Goal: Task Accomplishment & Management: Manage account settings

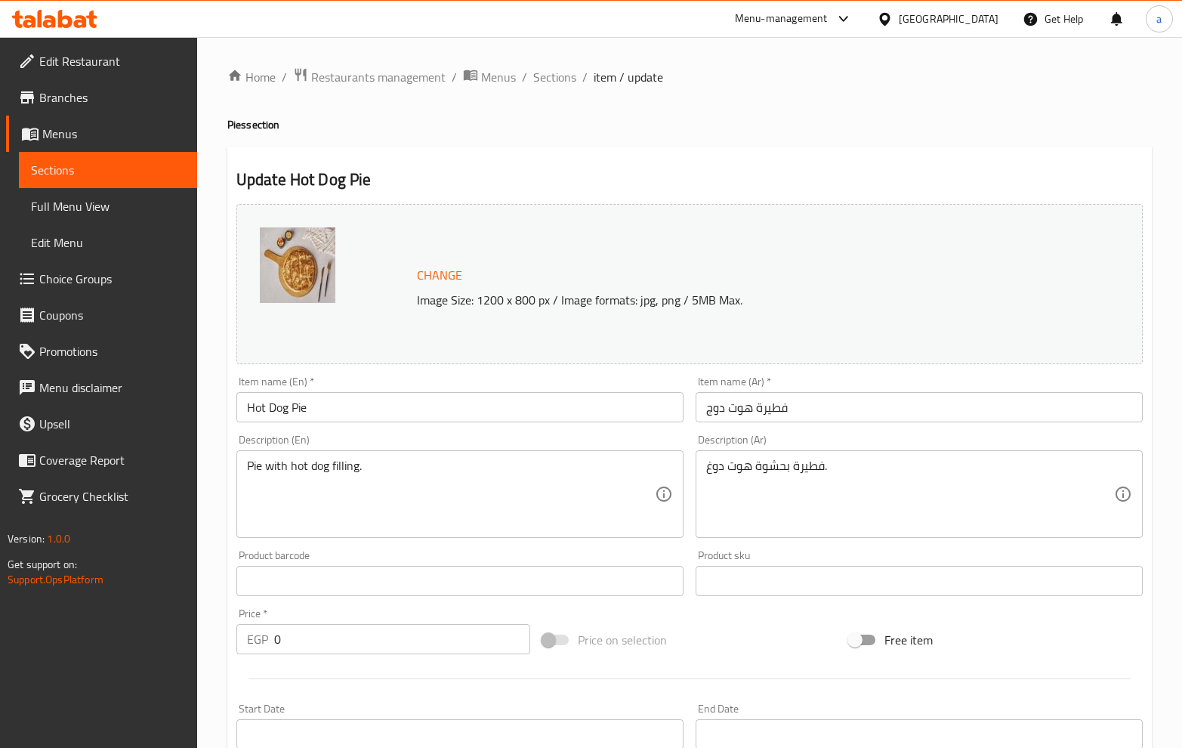
scroll to position [605, 0]
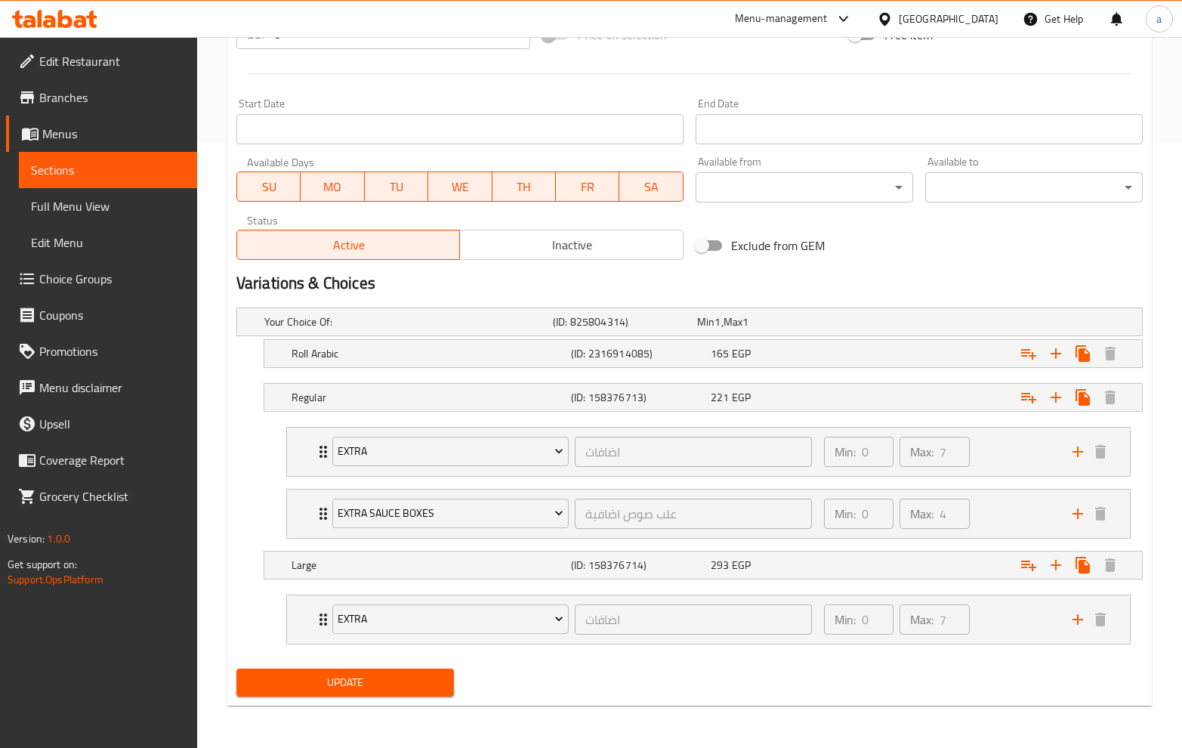
click at [1004, 17] on div "Egypt" at bounding box center [938, 19] width 146 height 36
click at [994, 25] on div "Egypt" at bounding box center [949, 19] width 100 height 17
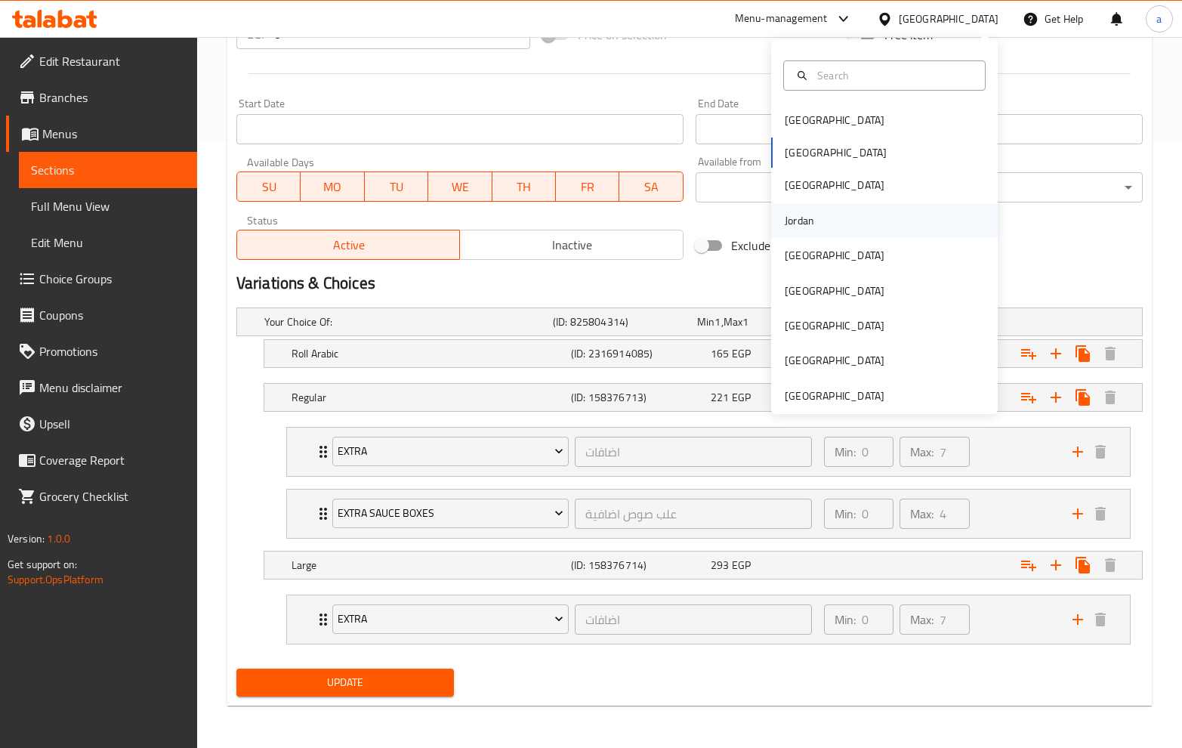
click at [801, 212] on div "Jordan" at bounding box center [799, 220] width 29 height 17
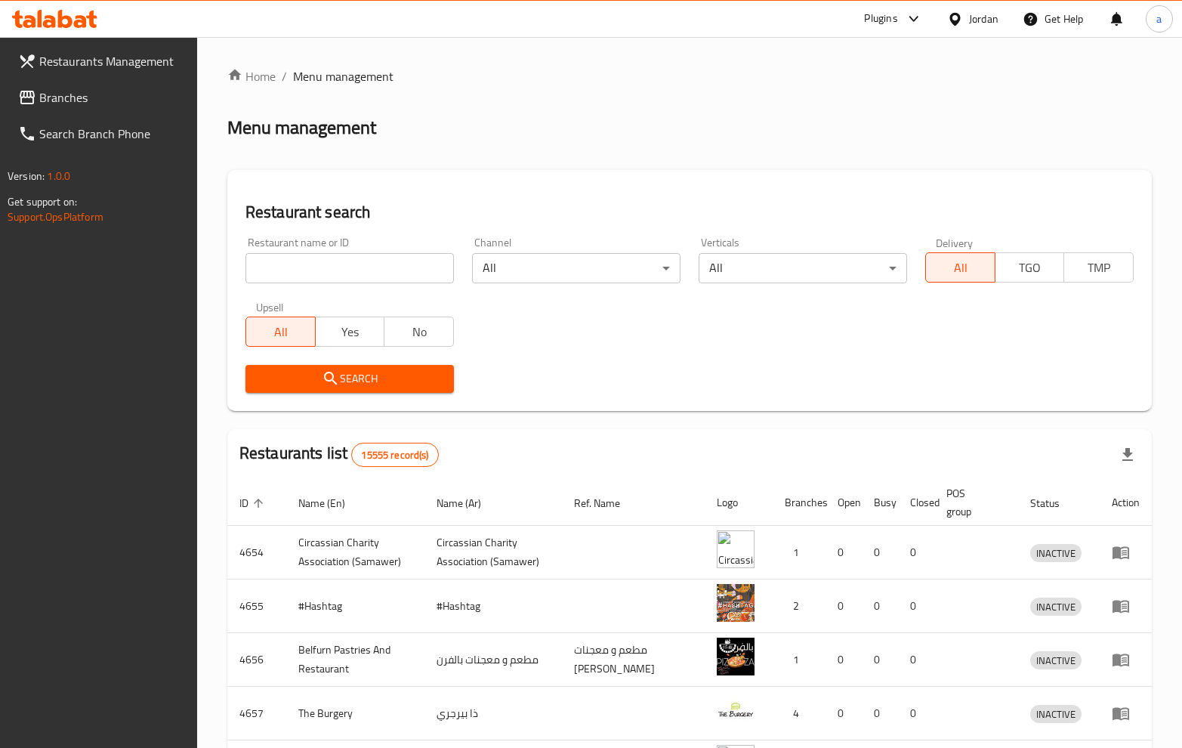
click at [76, 97] on span "Branches" at bounding box center [112, 97] width 146 height 18
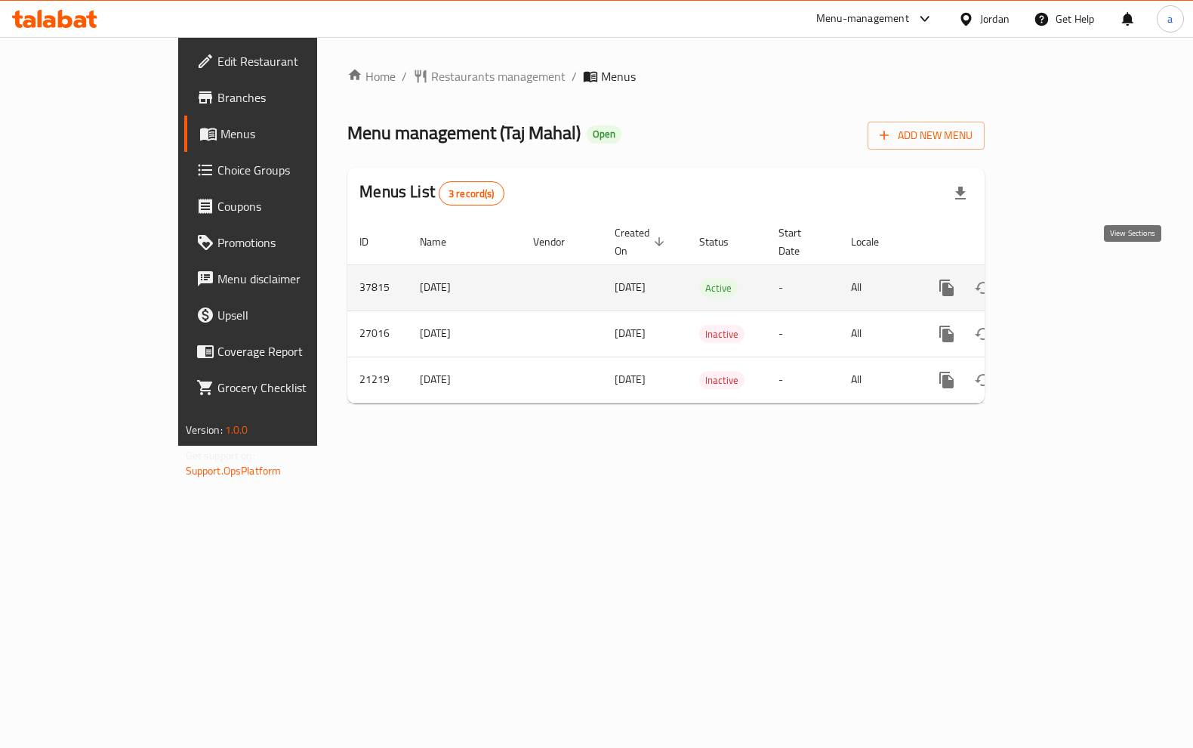
click at [1074, 271] on link "enhanced table" at bounding box center [1056, 288] width 36 height 36
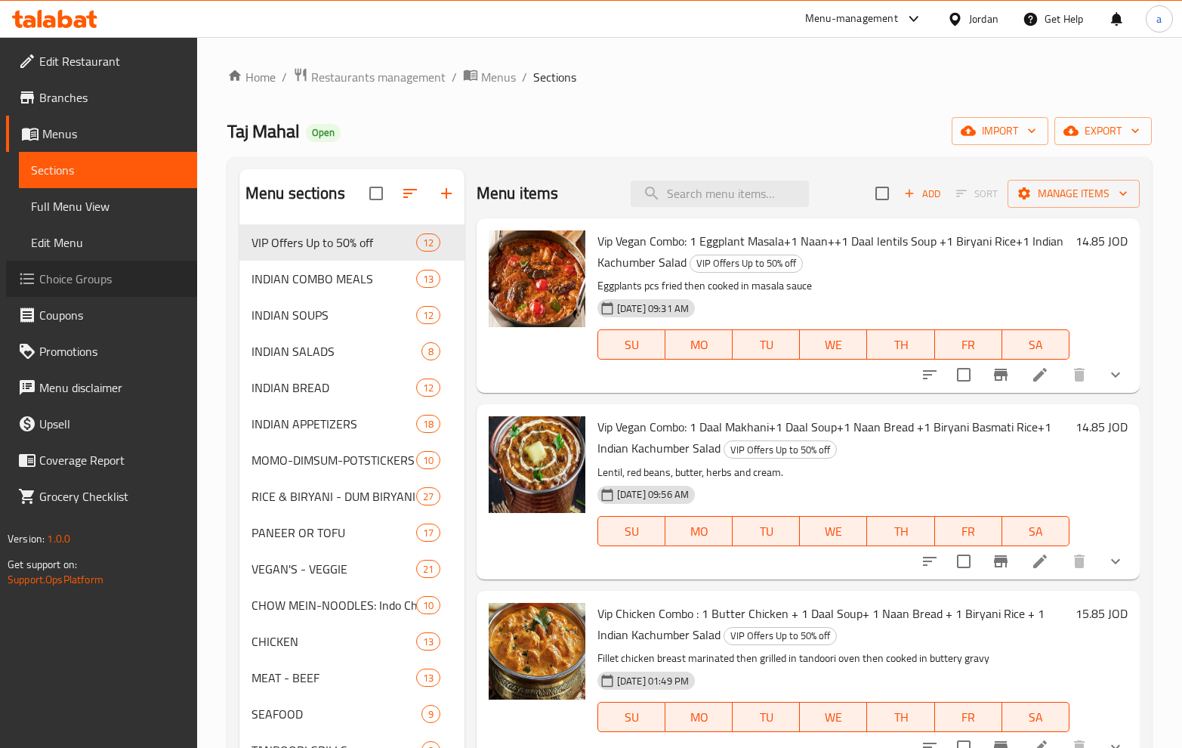
click at [63, 280] on span "Choice Groups" at bounding box center [112, 279] width 146 height 18
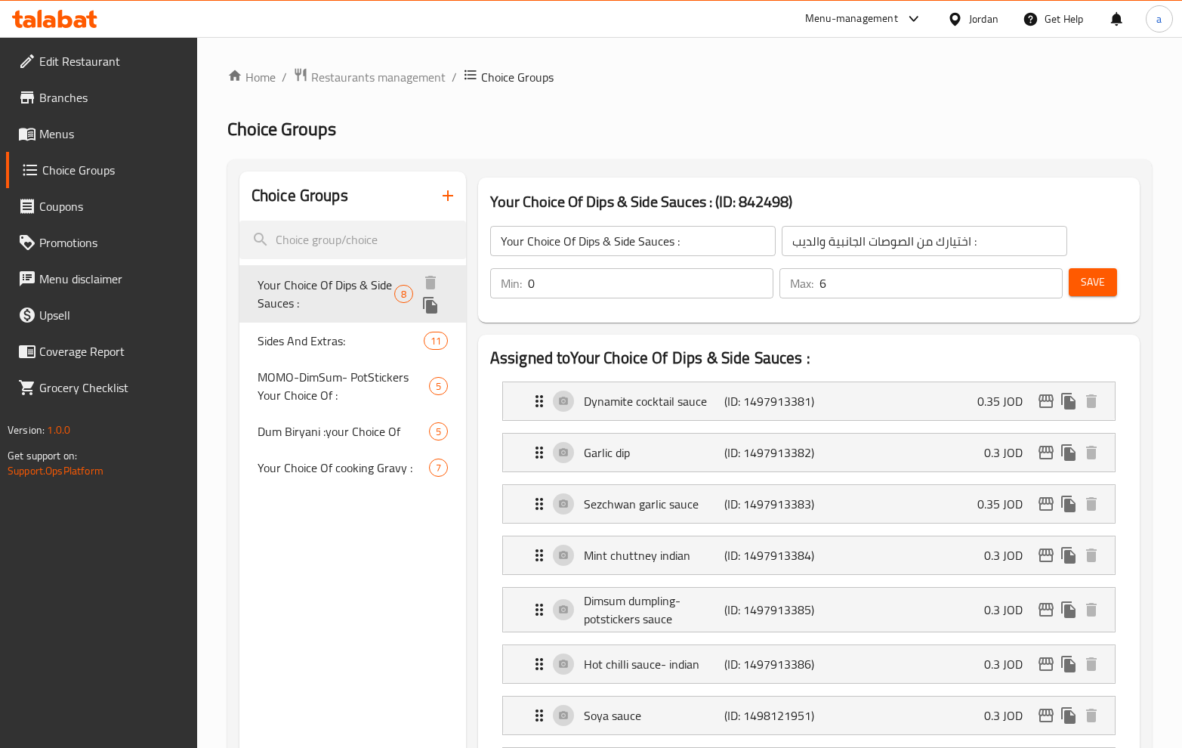
click at [322, 296] on span "Your Choice Of Dips & Side Sauces :" at bounding box center [326, 294] width 137 height 36
click at [381, 83] on span "Restaurants management" at bounding box center [378, 77] width 134 height 18
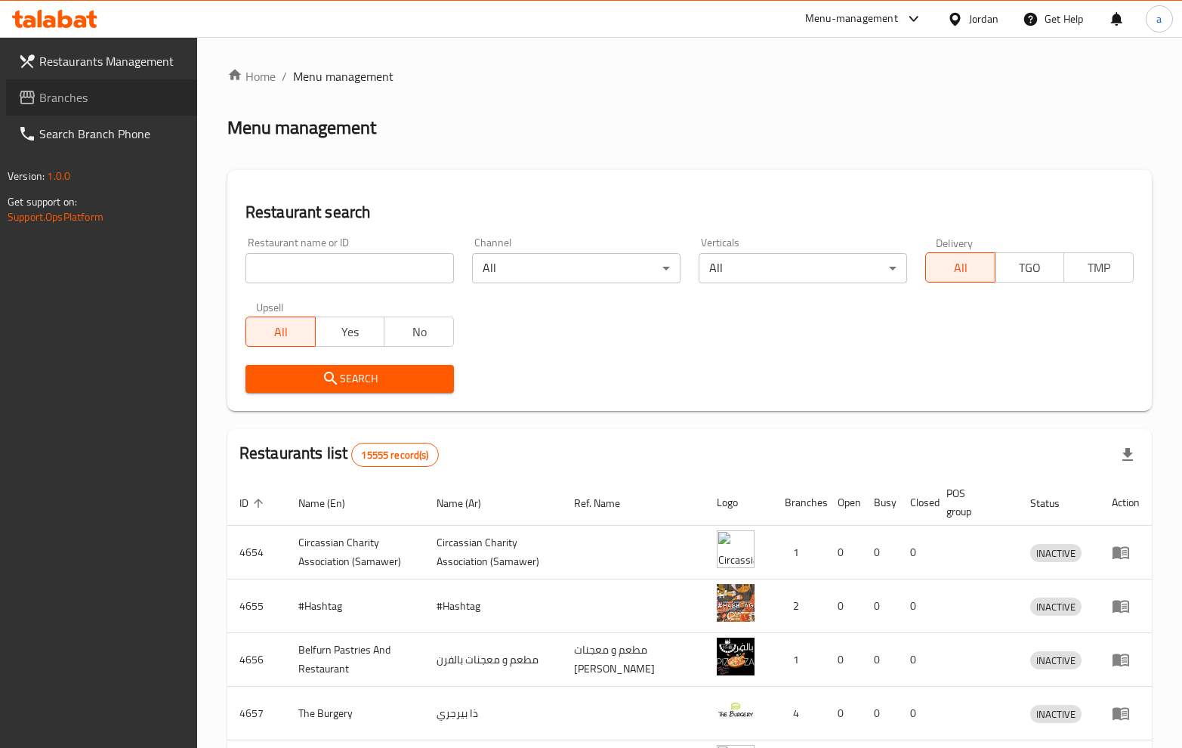
click at [47, 104] on span "Branches" at bounding box center [112, 97] width 146 height 18
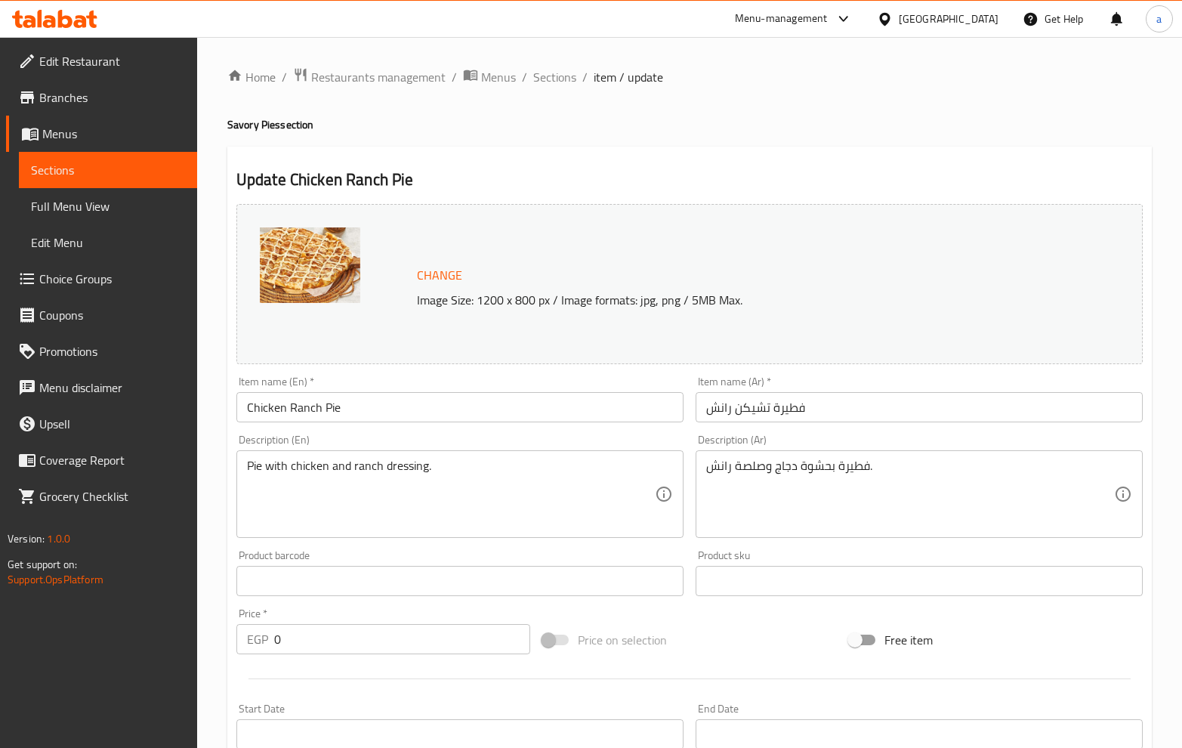
scroll to position [605, 0]
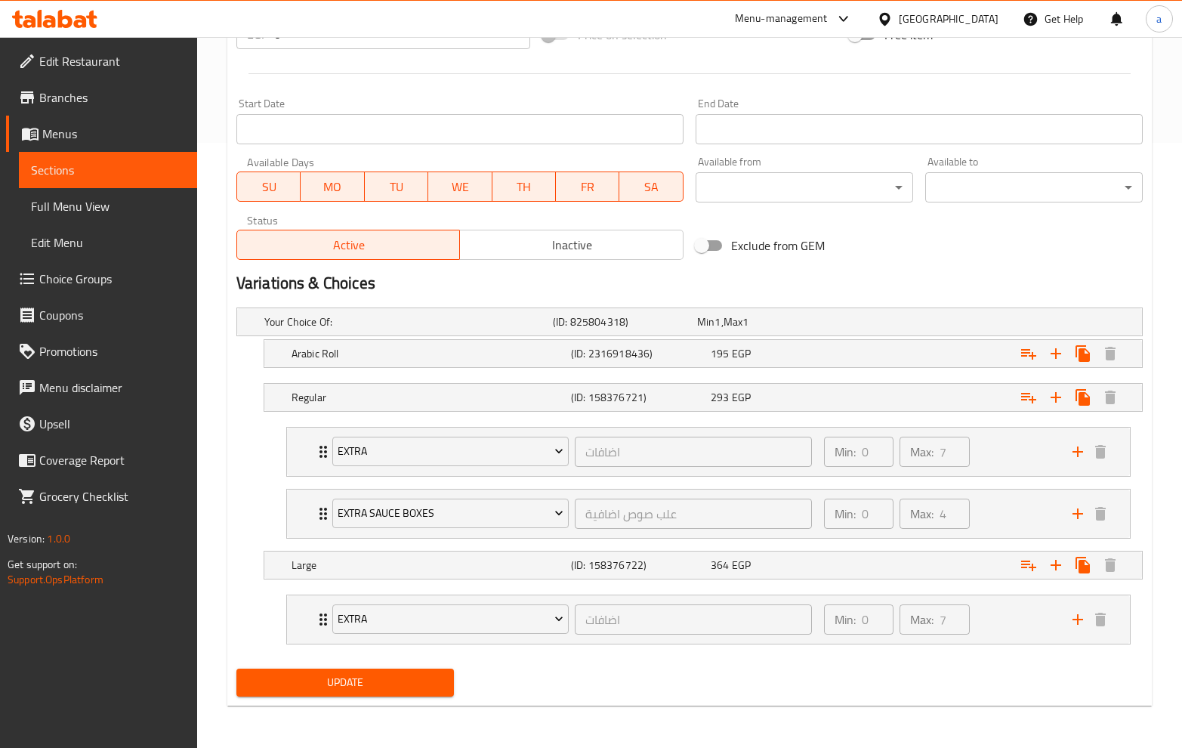
click at [65, 130] on span "Menus" at bounding box center [113, 134] width 143 height 18
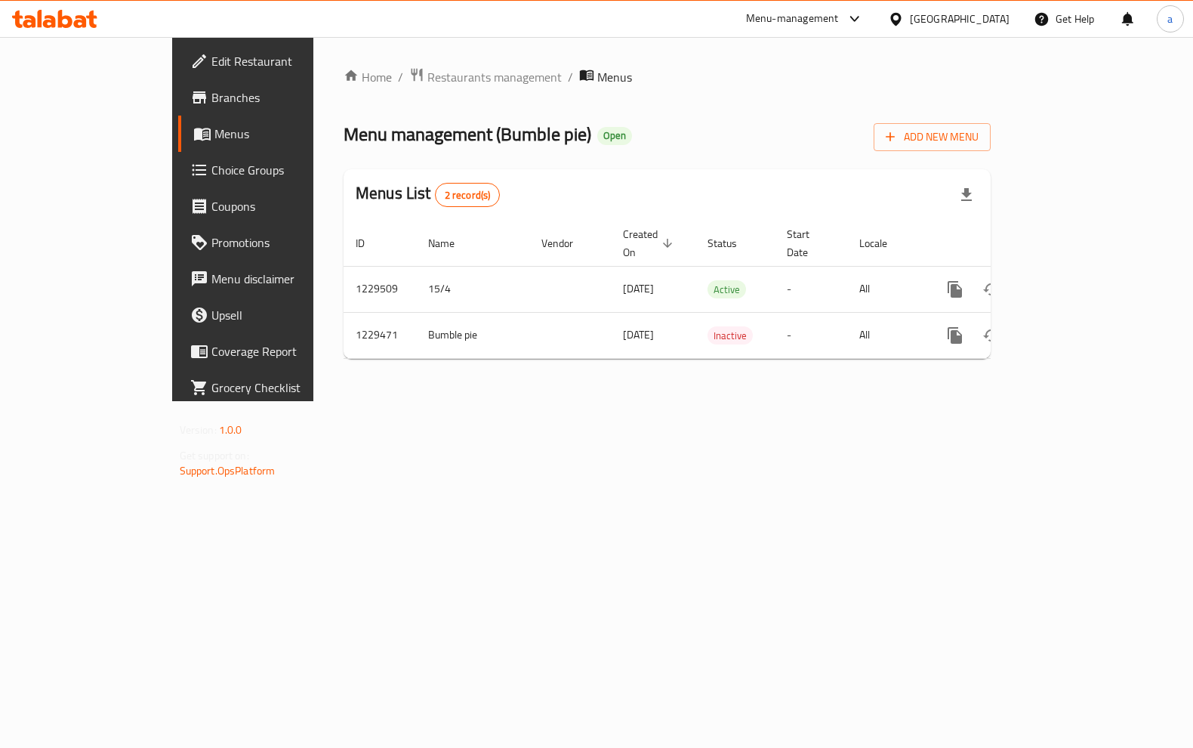
click at [359, 73] on div at bounding box center [596, 374] width 1193 height 748
click at [428, 73] on span "Restaurants management" at bounding box center [495, 77] width 134 height 18
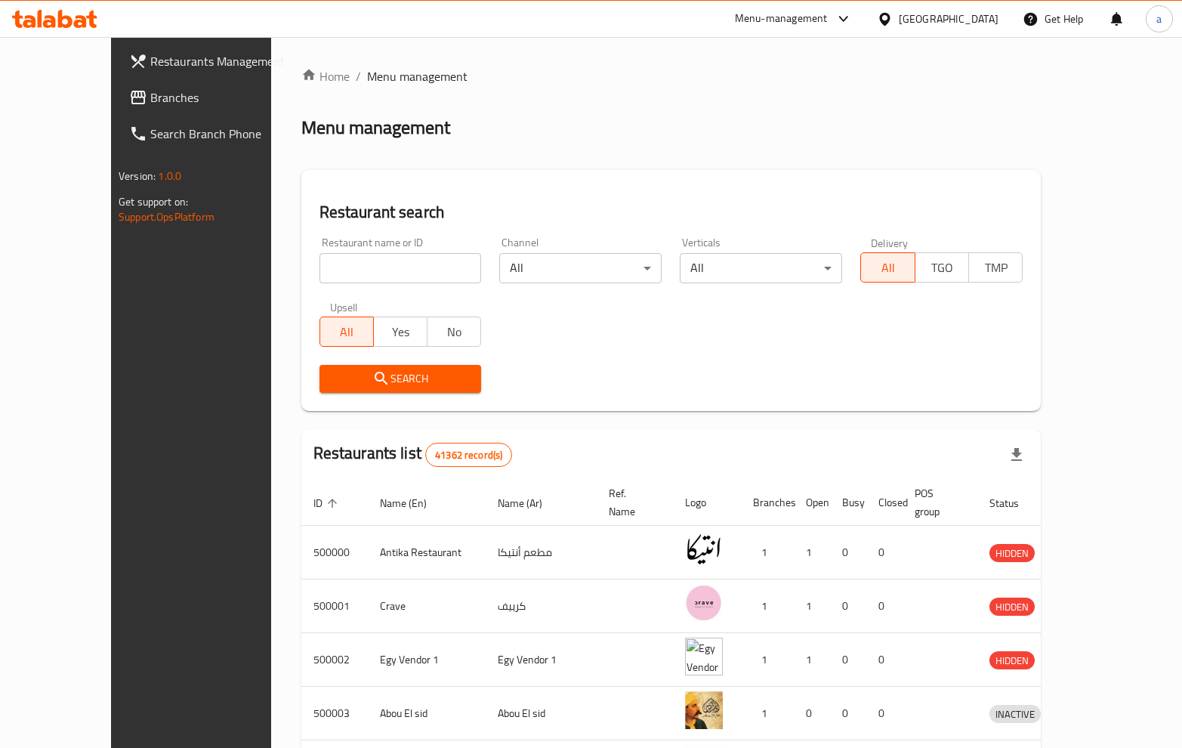
click at [111, 96] on div "Restaurants Management Branches Search Branch Phone Version: 1.0.0 Get support …" at bounding box center [591, 590] width 961 height 1107
click at [150, 96] on span "Branches" at bounding box center [223, 97] width 146 height 18
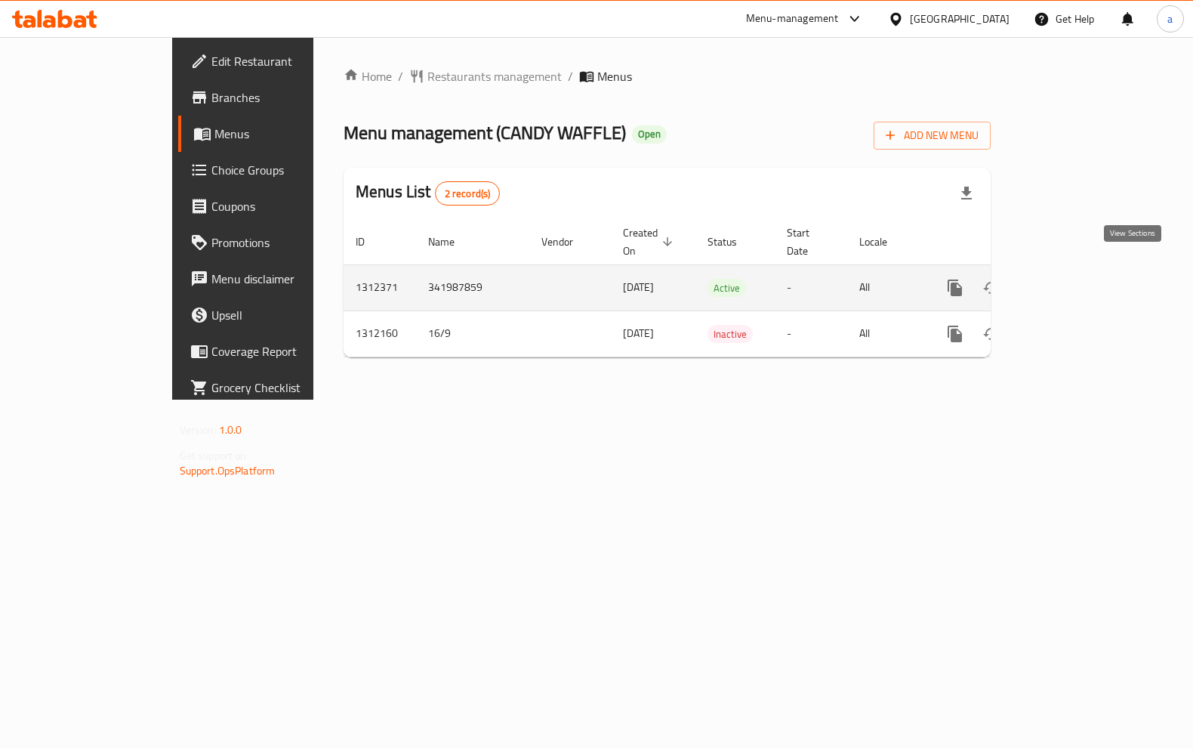
click at [1073, 279] on icon "enhanced table" at bounding box center [1064, 288] width 18 height 18
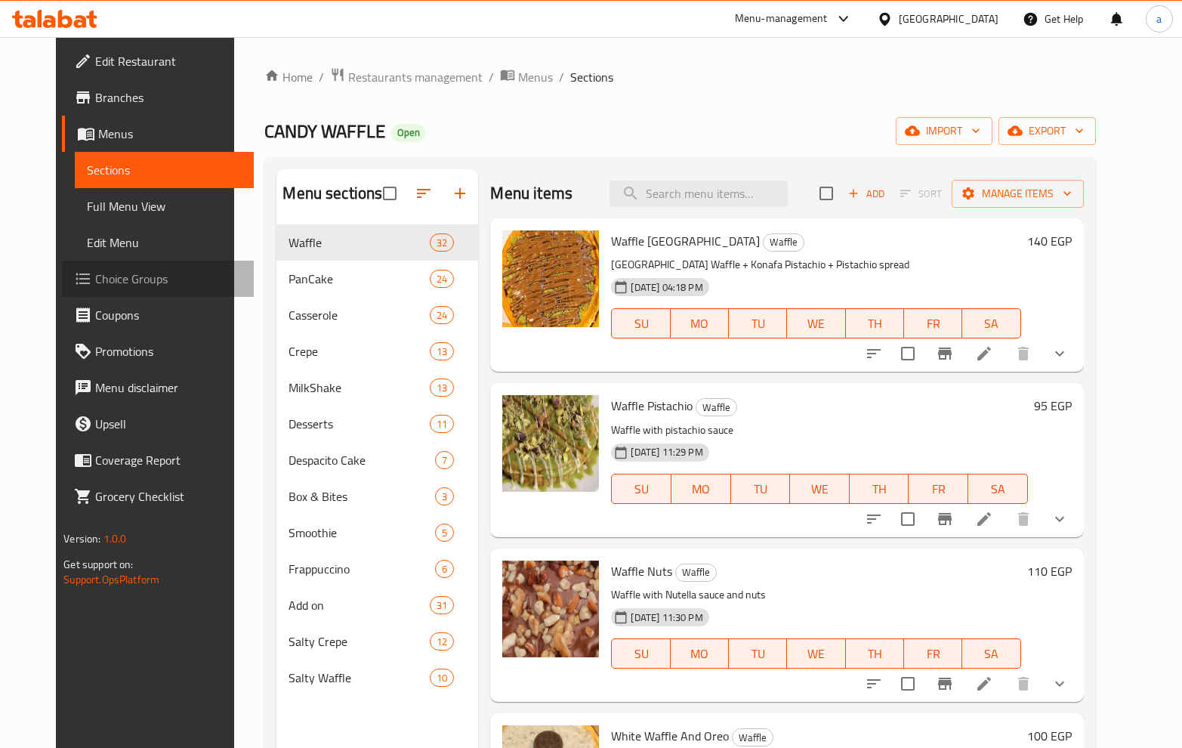
click at [95, 286] on span "Choice Groups" at bounding box center [168, 279] width 146 height 18
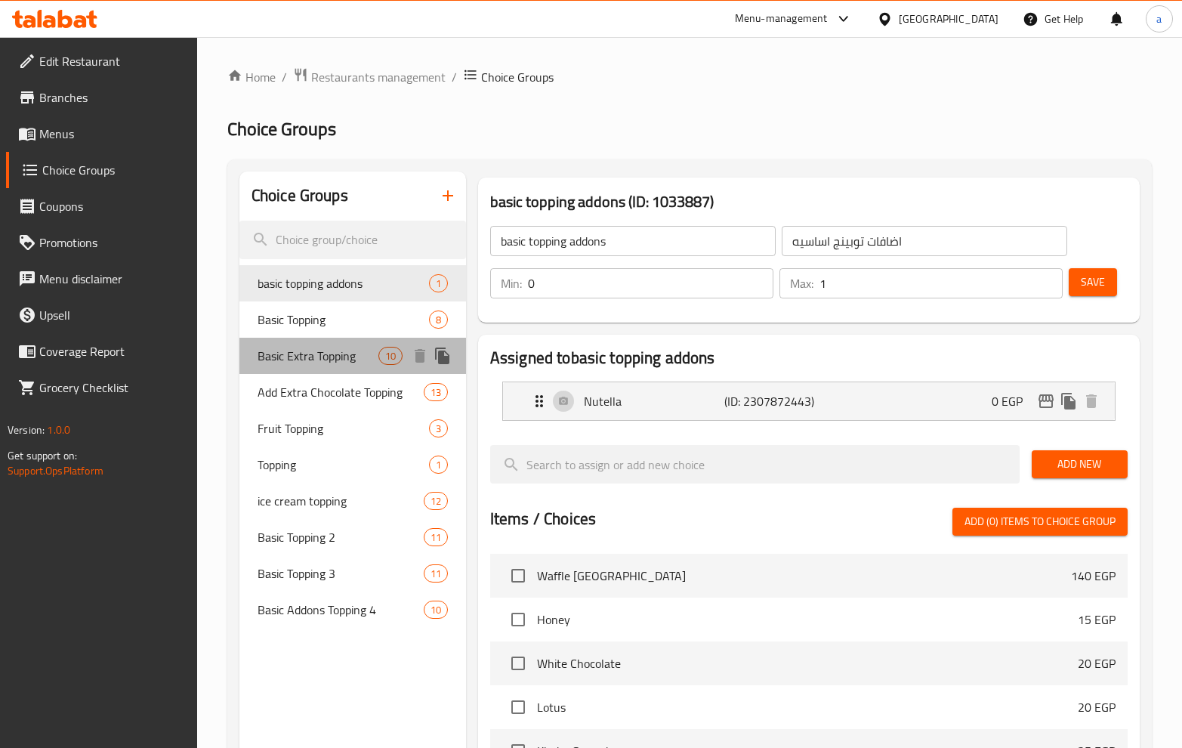
click at [343, 350] on span "Basic Extra Topping" at bounding box center [318, 356] width 121 height 18
type input "Basic Extra Topping"
type input "اكسترا توبينج أساسي"
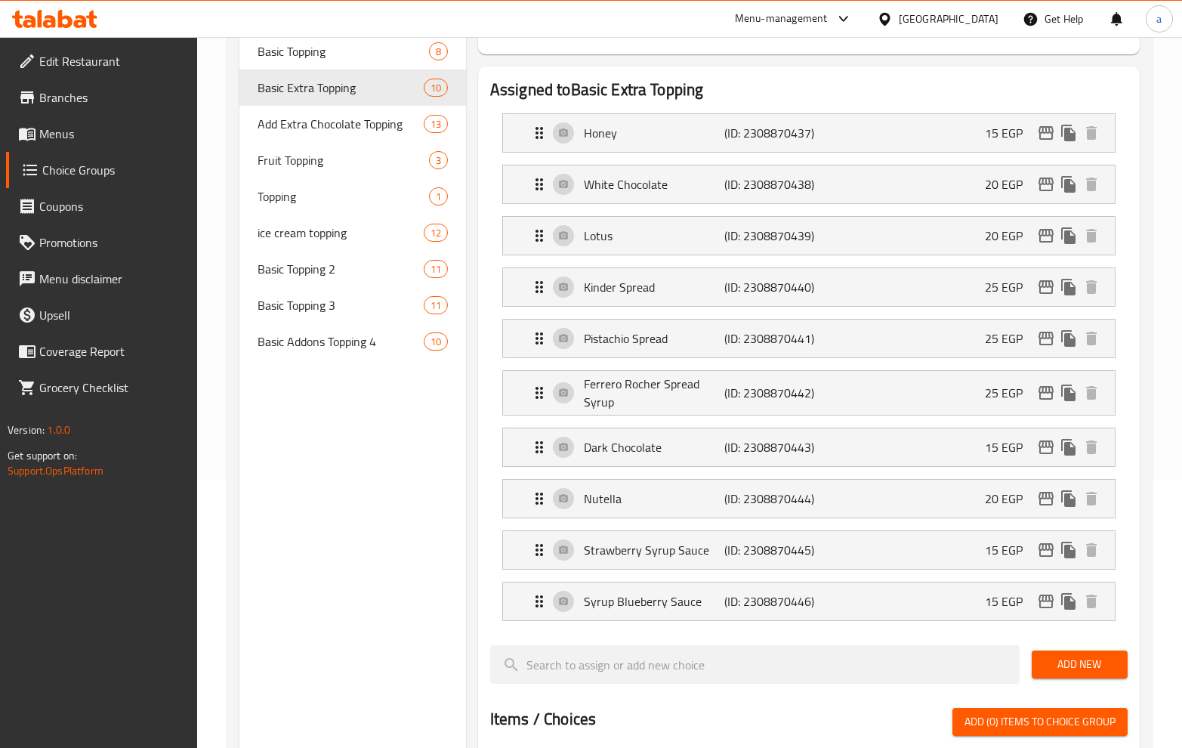
scroll to position [52, 0]
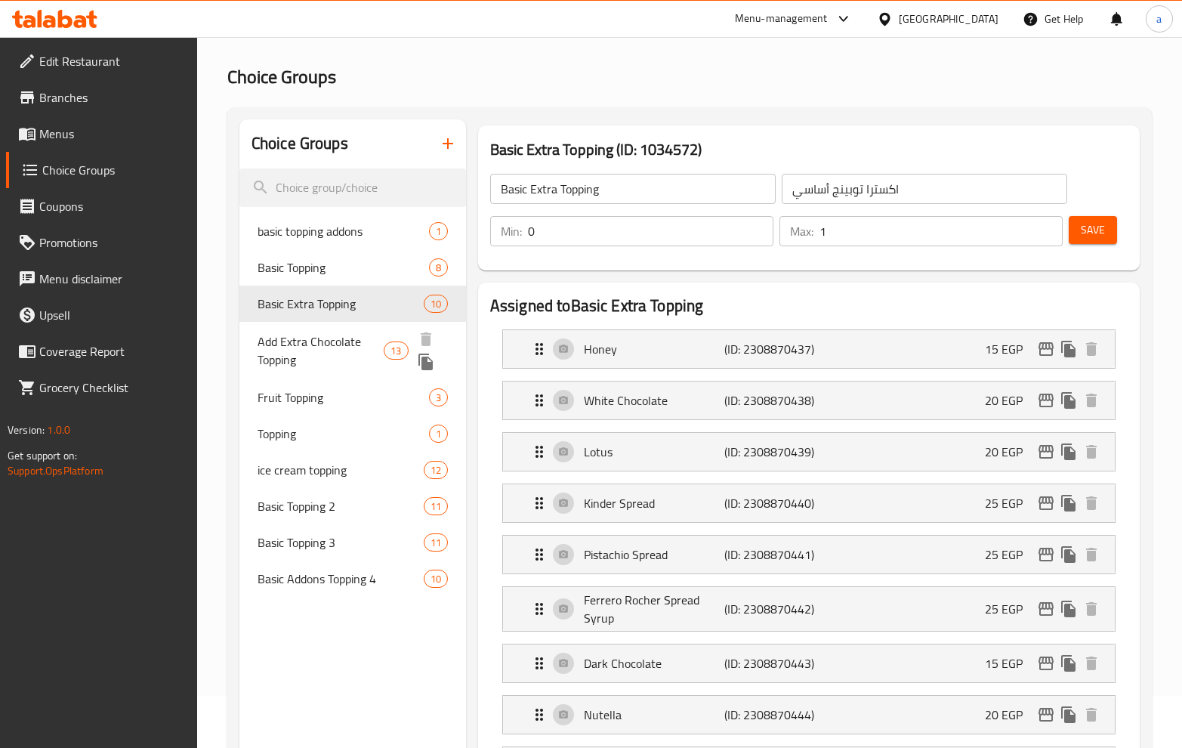
drag, startPoint x: 319, startPoint y: 347, endPoint x: 791, endPoint y: 72, distance: 546.7
click at [319, 347] on span "Add Extra Chocolate Topping" at bounding box center [321, 350] width 126 height 36
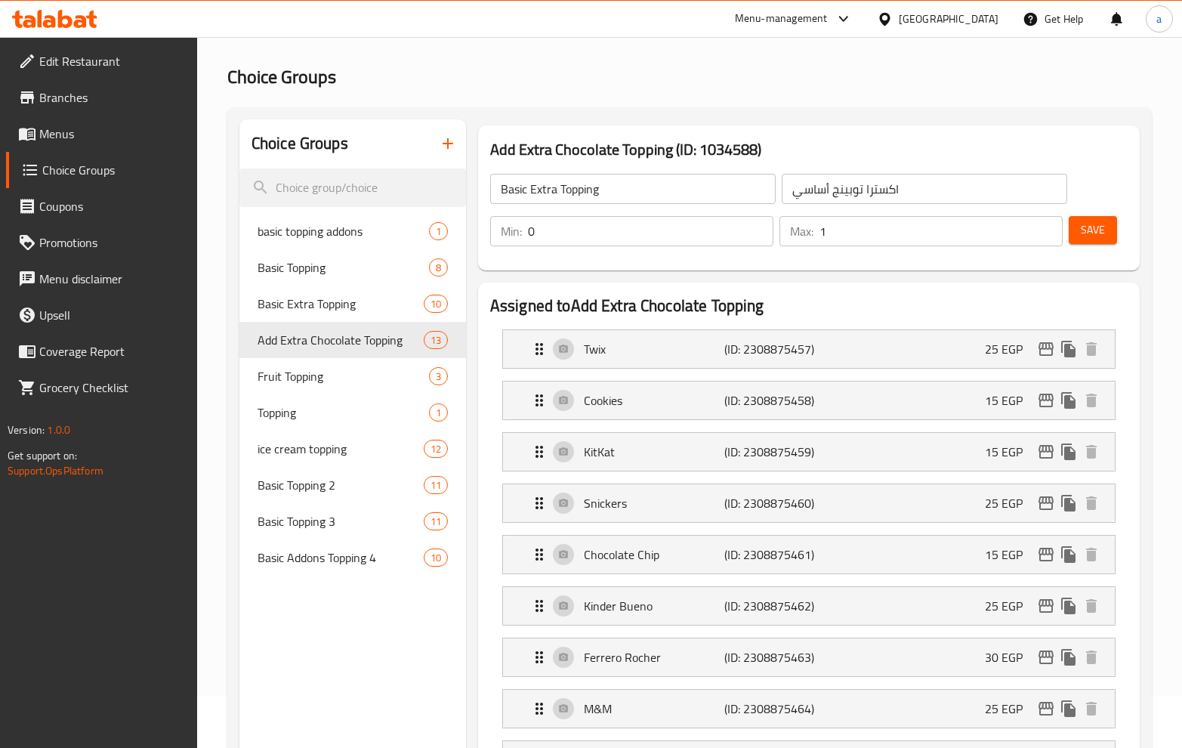
type input "Add Extra Chocolate Topping"
type input "أضافة إكسترا تشوكلات توبينج"
type input "13"
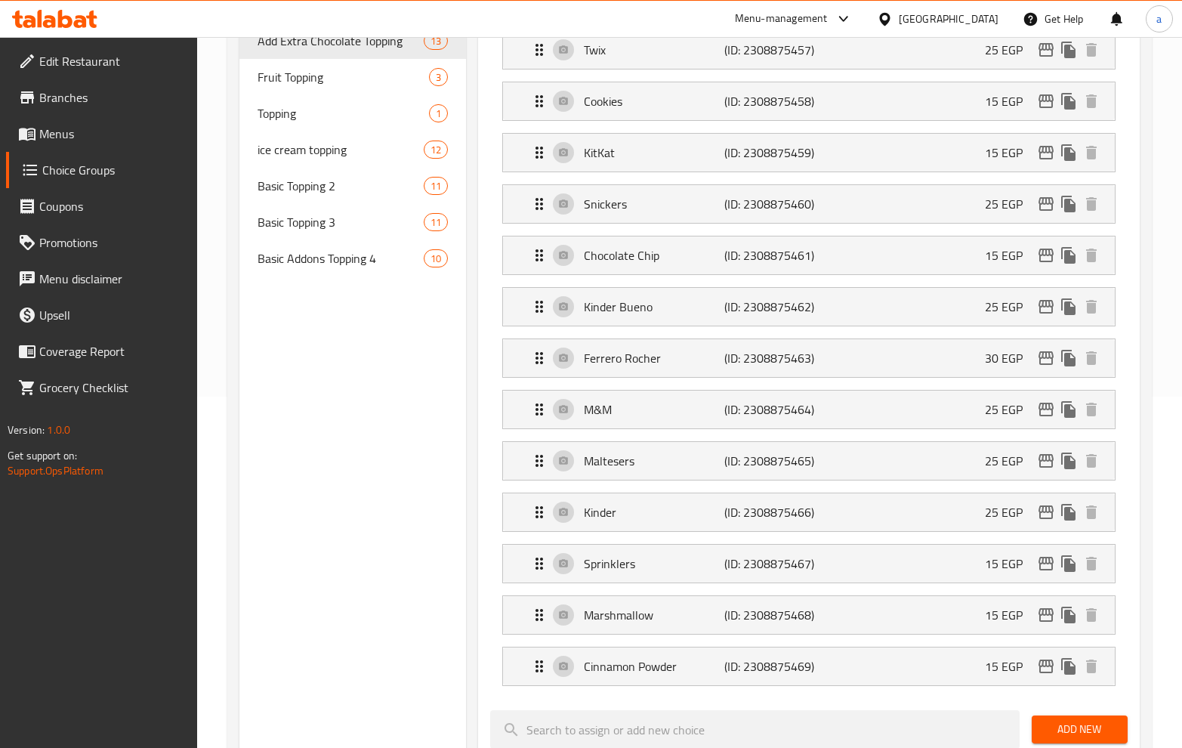
scroll to position [200, 0]
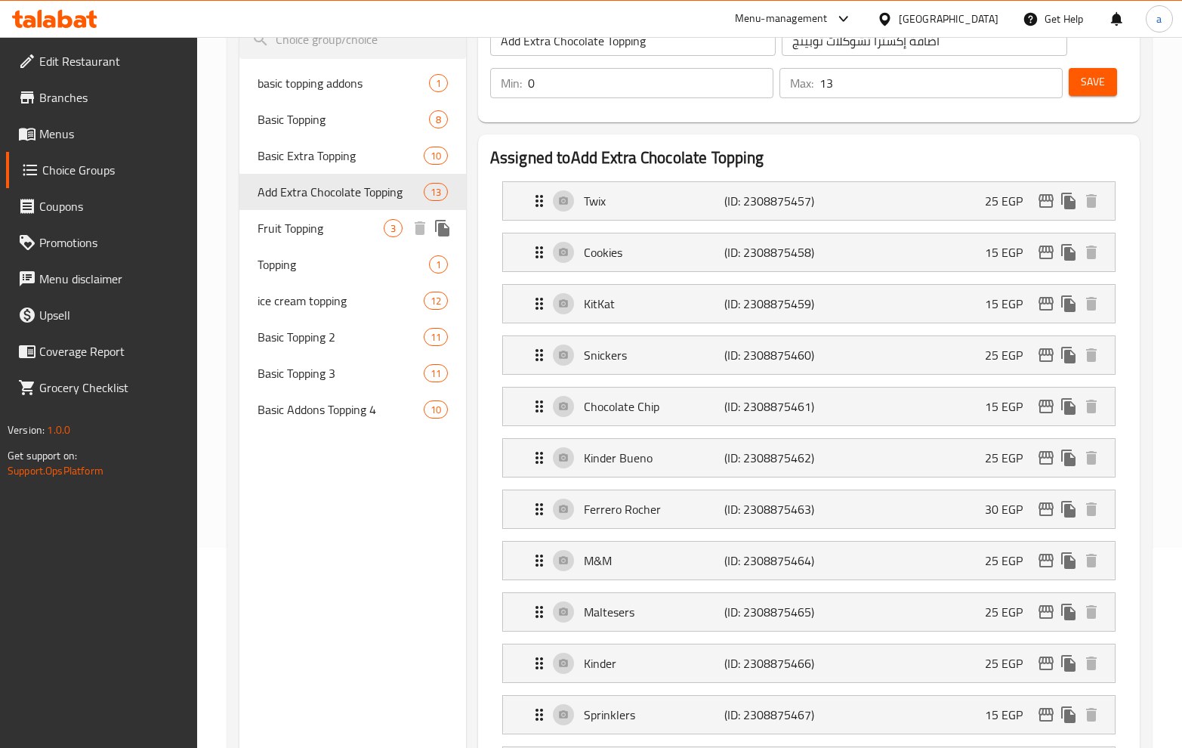
click at [307, 228] on span "Fruit Topping" at bounding box center [321, 228] width 126 height 18
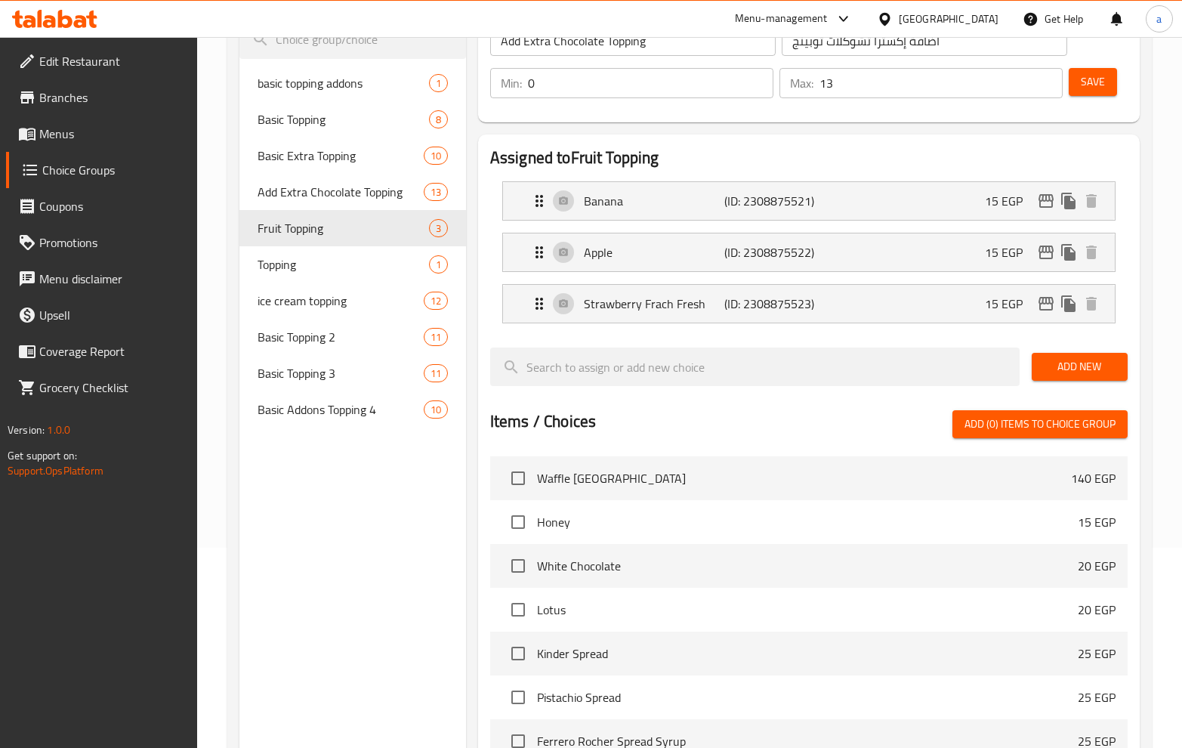
type input "Fruit Topping"
type input "أضاف فاكهه"
type input "3"
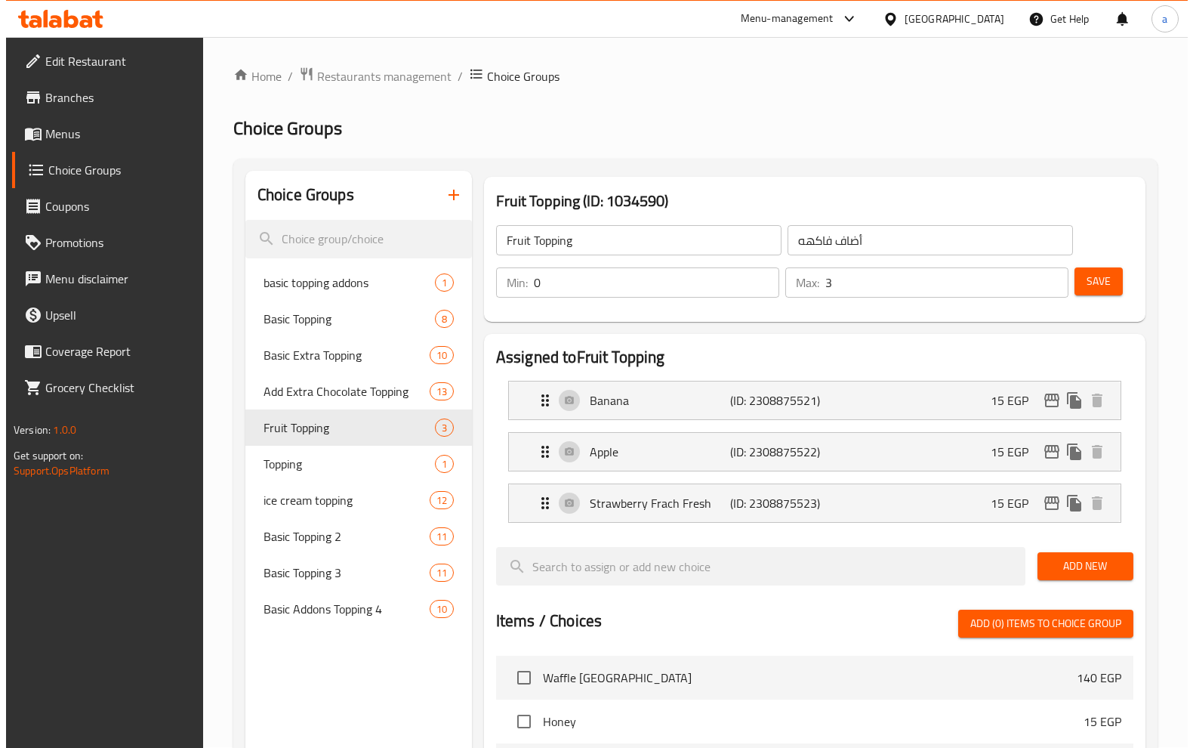
scroll to position [0, 0]
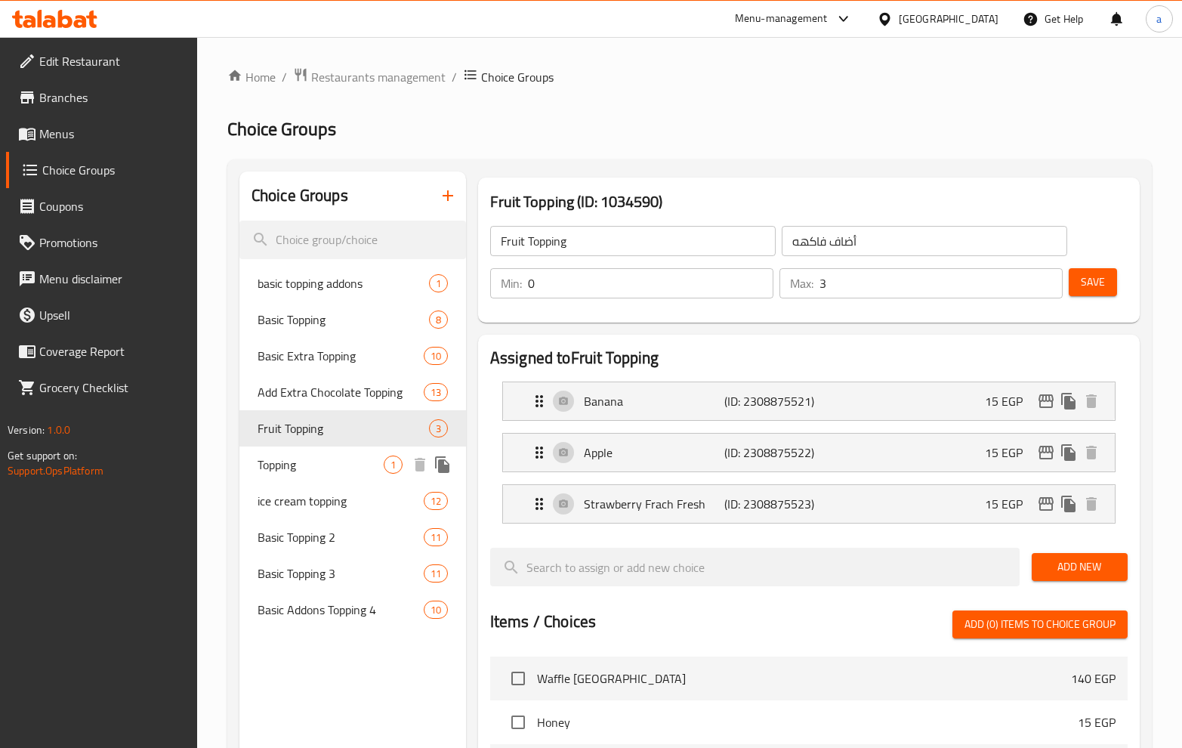
click at [319, 462] on span "Topping" at bounding box center [321, 464] width 126 height 18
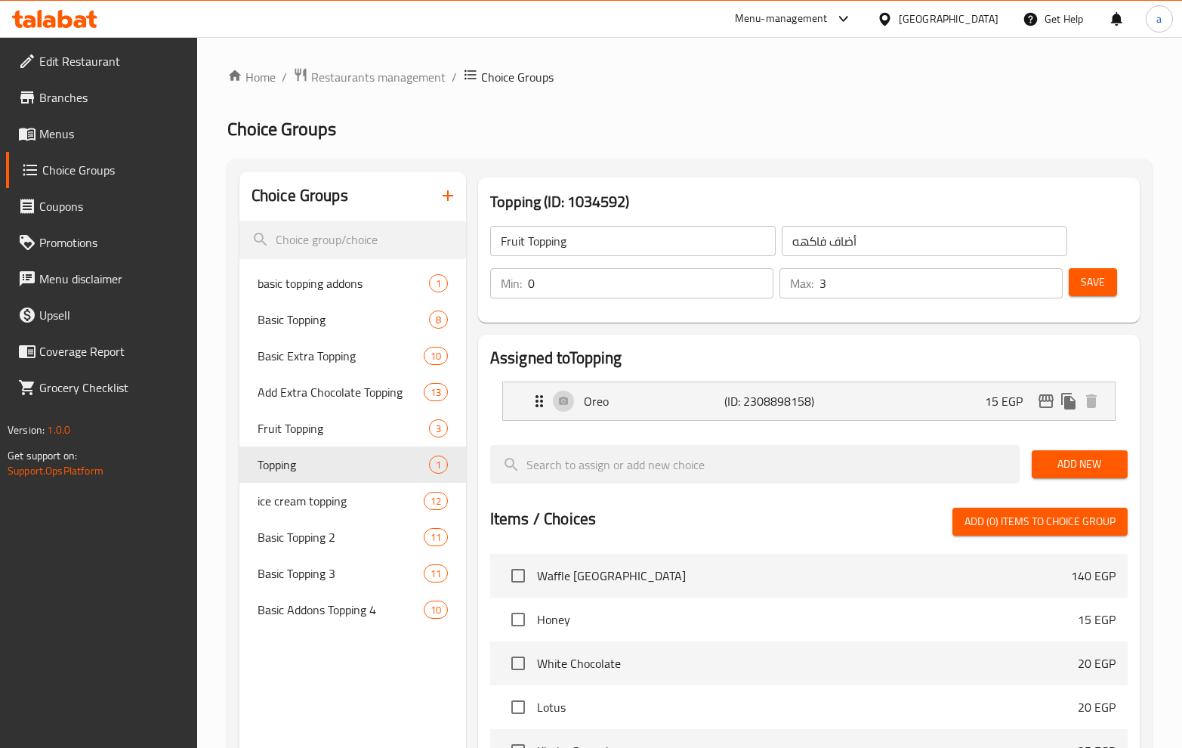
type input "Topping"
type input "توبينج"
type input "1"
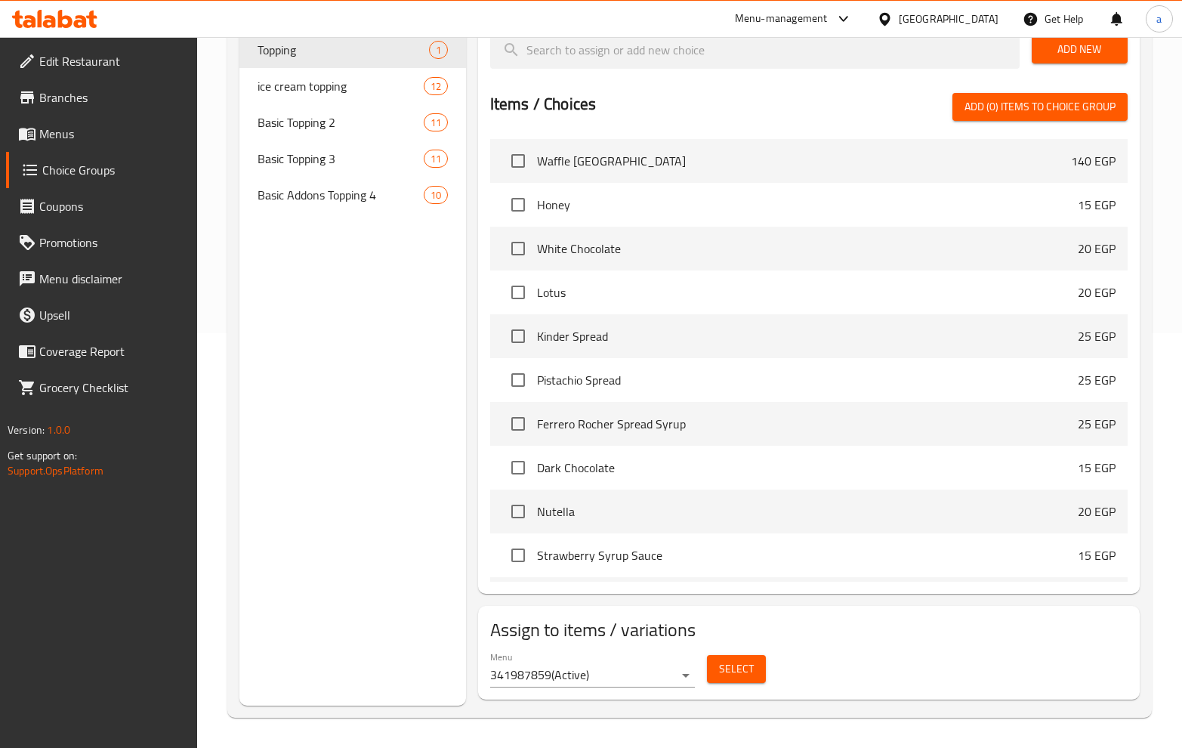
scroll to position [37, 0]
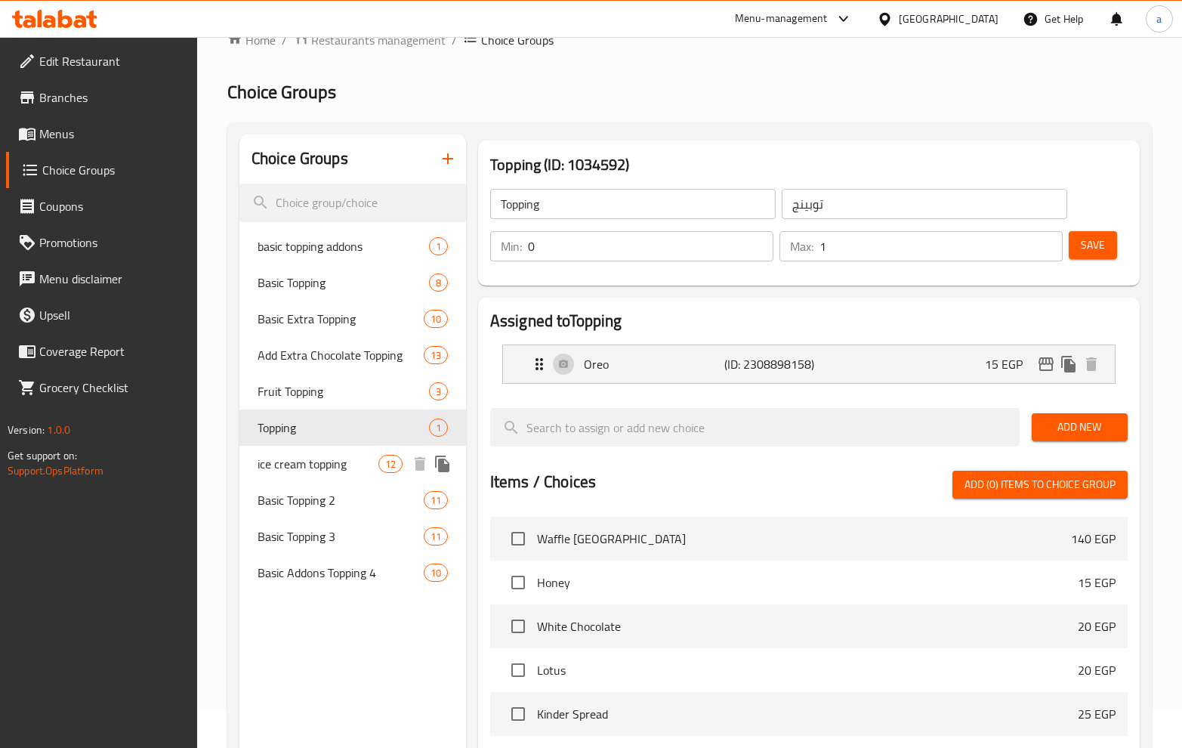
drag, startPoint x: 313, startPoint y: 473, endPoint x: 863, endPoint y: 147, distance: 638.4
click at [313, 473] on span "ice cream topping" at bounding box center [318, 464] width 121 height 18
type input "ice cream topping"
type input "أضاف [PERSON_NAME]"
type input "10"
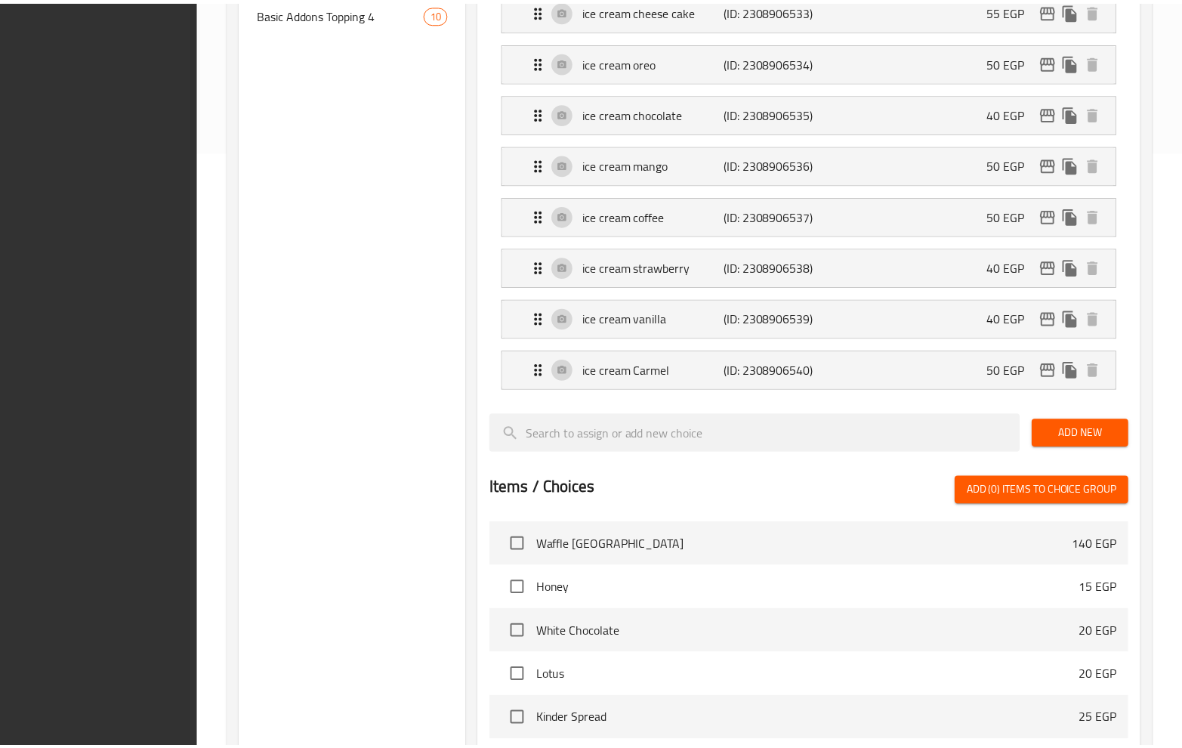
scroll to position [980, 0]
